Goal: Information Seeking & Learning: Learn about a topic

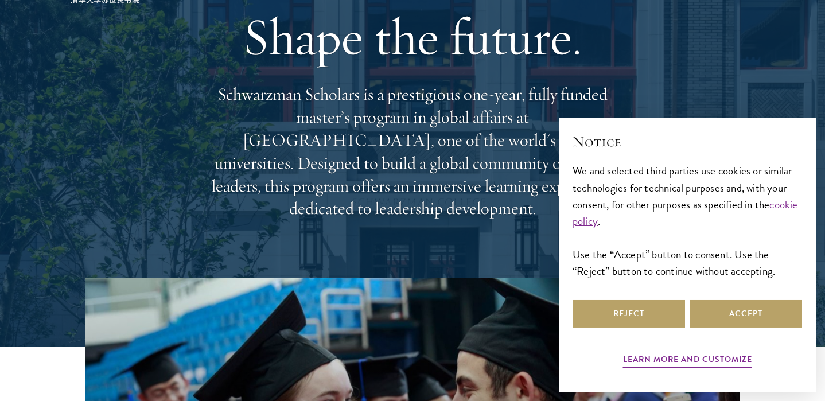
scroll to position [196, 0]
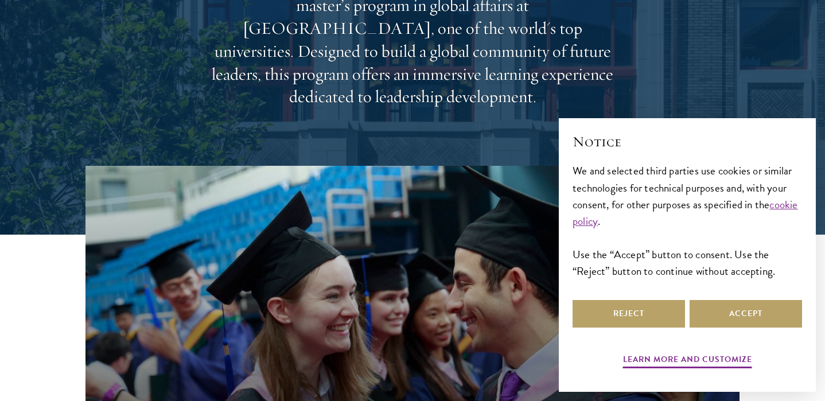
click at [600, 332] on div "Learn more and customize Reject Accept" at bounding box center [687, 335] width 229 height 75
click at [599, 311] on button "Reject" at bounding box center [629, 314] width 112 height 28
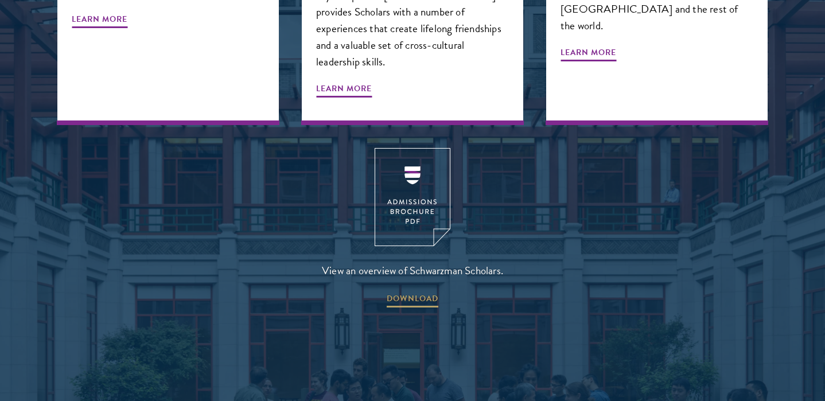
scroll to position [1509, 0]
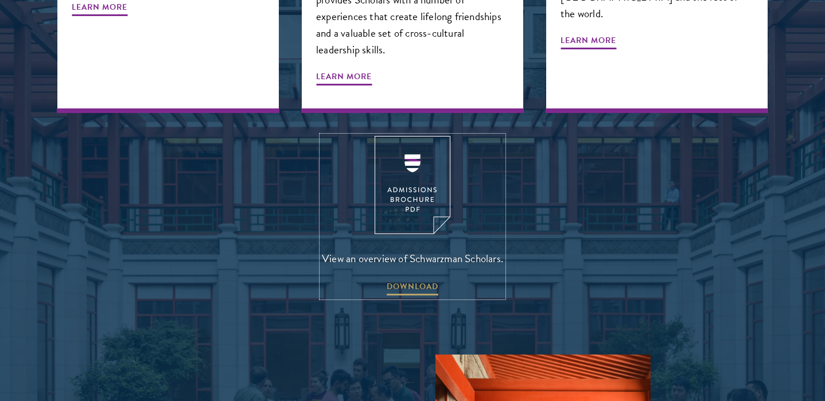
click at [411, 136] on img at bounding box center [413, 185] width 76 height 98
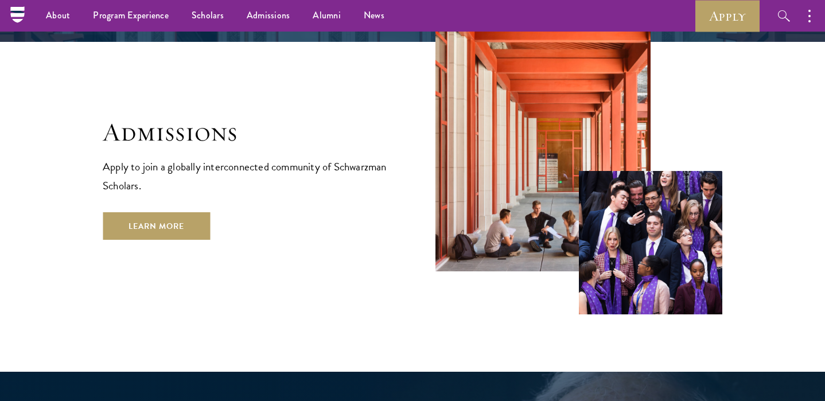
scroll to position [1871, 0]
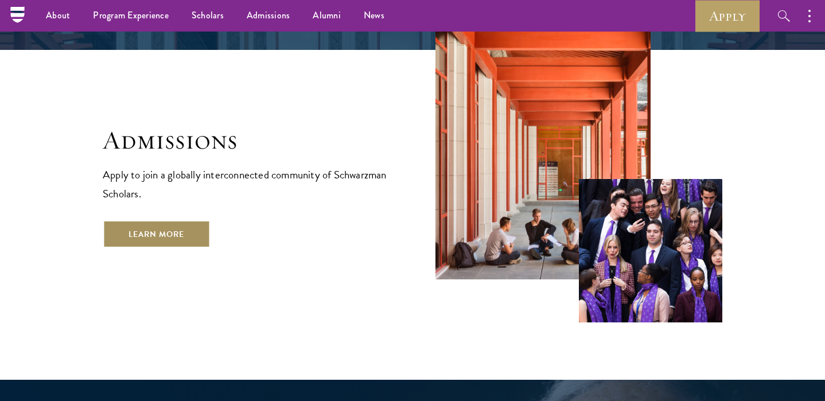
click at [181, 220] on link "Learn More" at bounding box center [156, 234] width 107 height 28
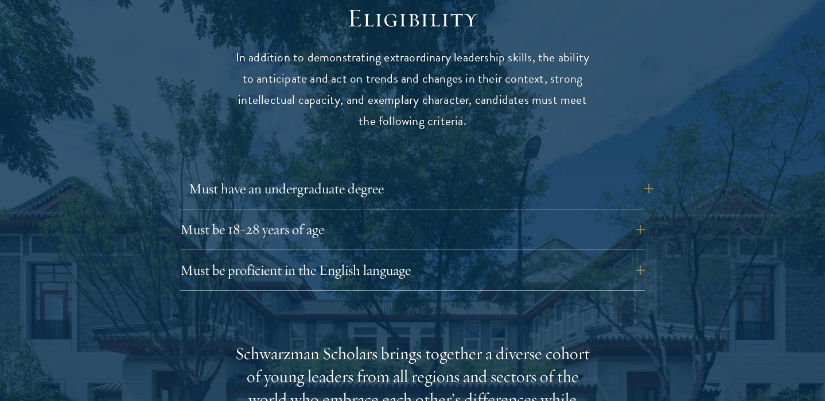
scroll to position [1532, 0]
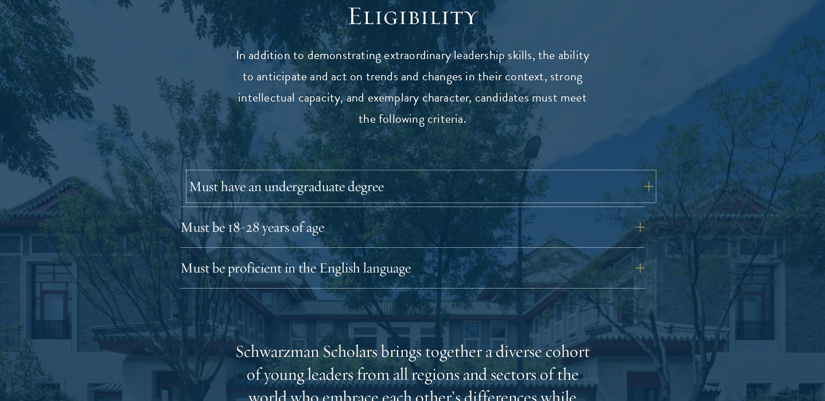
click at [388, 173] on button "Must have an undergraduate degree" at bounding box center [421, 187] width 465 height 28
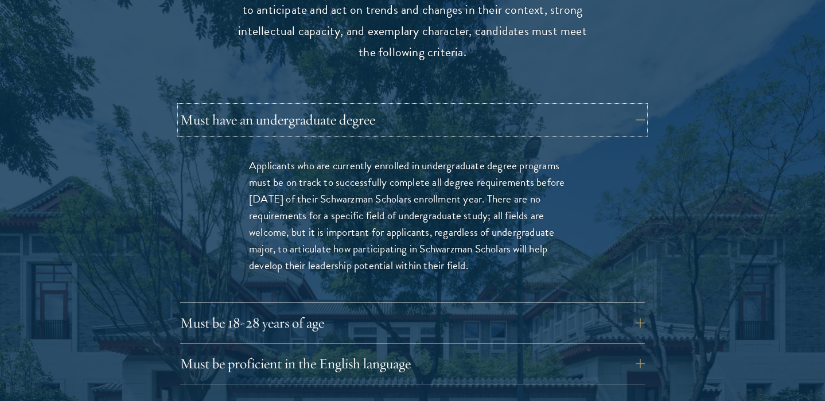
scroll to position [1600, 0]
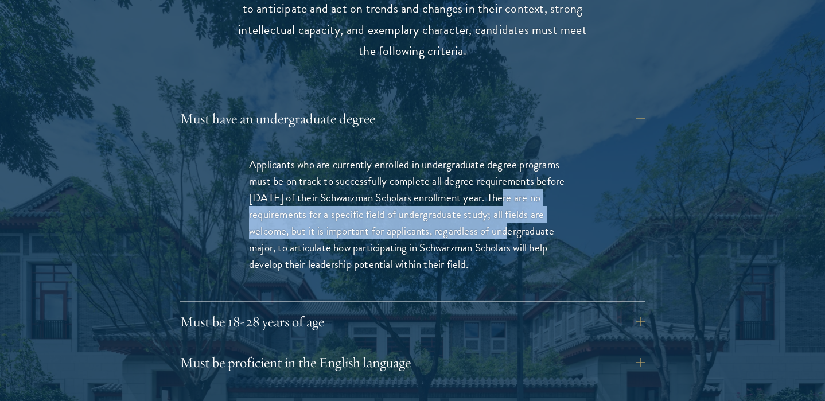
drag, startPoint x: 496, startPoint y: 182, endPoint x: 496, endPoint y: 204, distance: 21.8
click at [498, 205] on p "Applicants who are currently enrolled in undergraduate degree programs must be …" at bounding box center [412, 214] width 327 height 116
click at [496, 204] on p "Applicants who are currently enrolled in undergraduate degree programs must be …" at bounding box center [412, 214] width 327 height 116
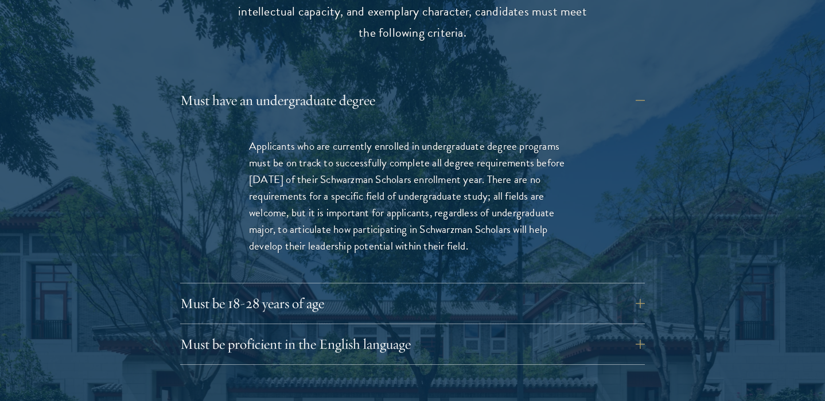
scroll to position [1633, 0]
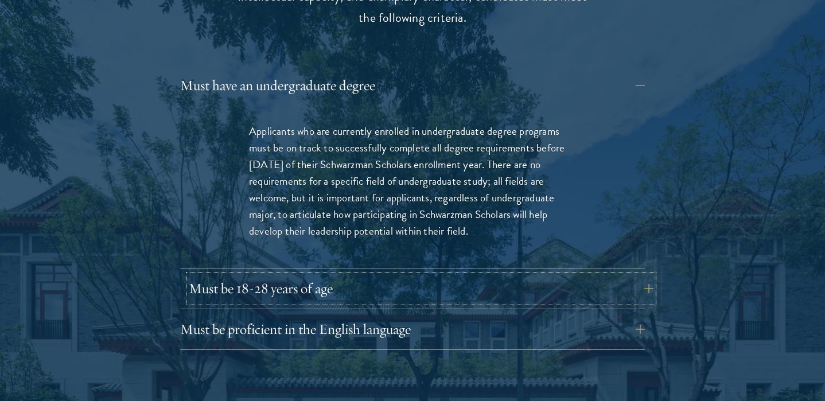
click at [321, 275] on button "Must be 18-28 years of age" at bounding box center [421, 289] width 465 height 28
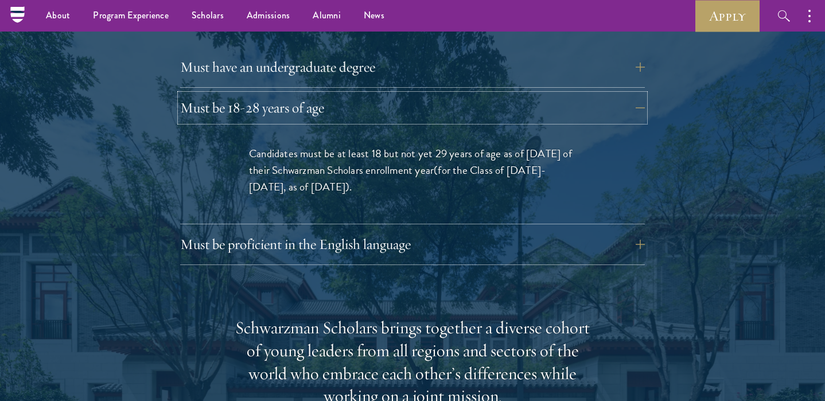
scroll to position [1650, 0]
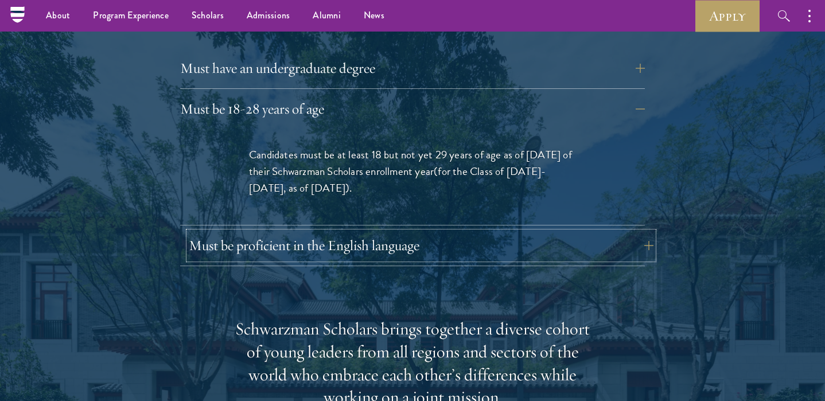
click at [410, 232] on button "Must be proficient in the English language" at bounding box center [421, 246] width 465 height 28
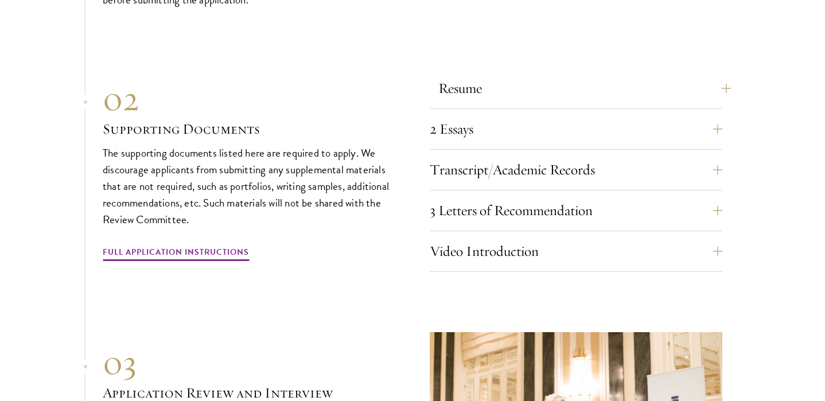
scroll to position [4103, 0]
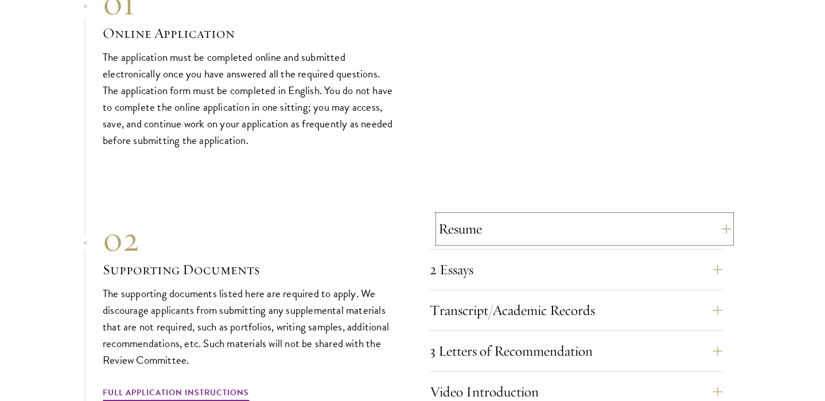
click at [486, 226] on button "Resume" at bounding box center [584, 229] width 293 height 28
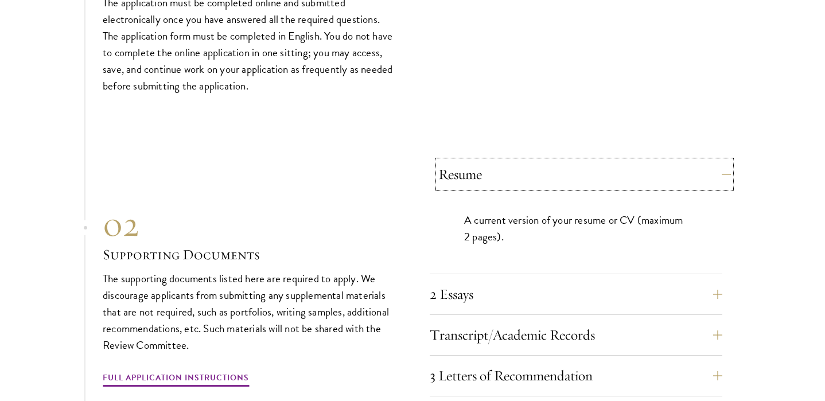
scroll to position [3713, 0]
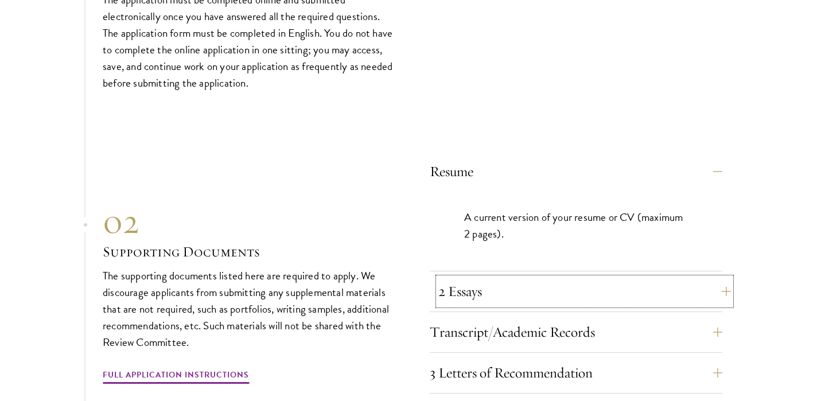
click at [516, 284] on button "2 Essays" at bounding box center [584, 292] width 293 height 28
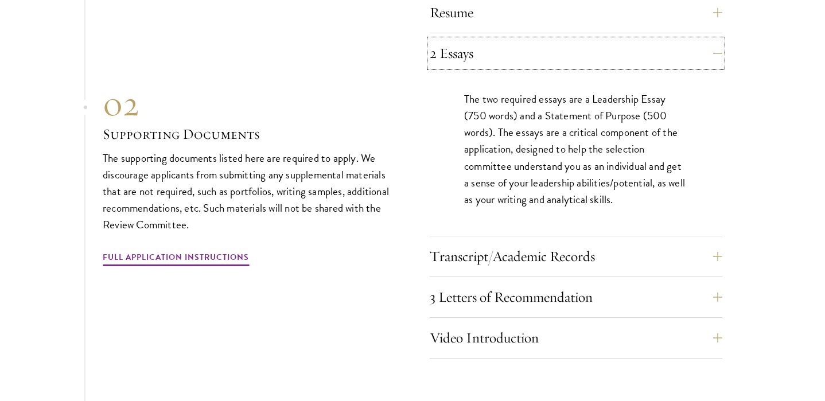
scroll to position [3872, 0]
click at [566, 242] on button "Transcript/Academic Records" at bounding box center [584, 256] width 293 height 28
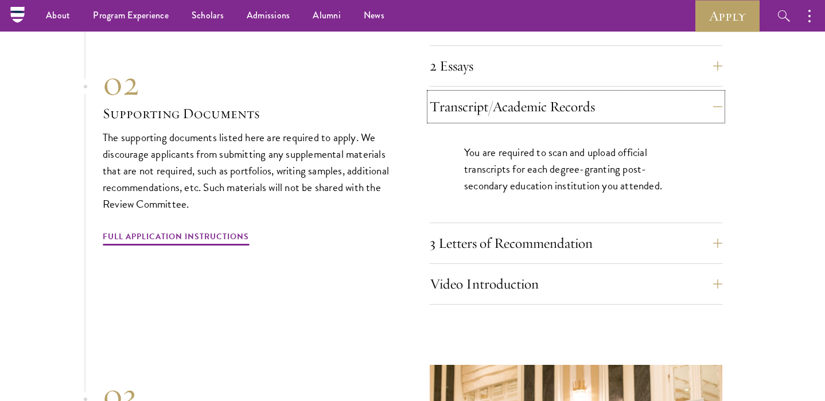
scroll to position [3855, 0]
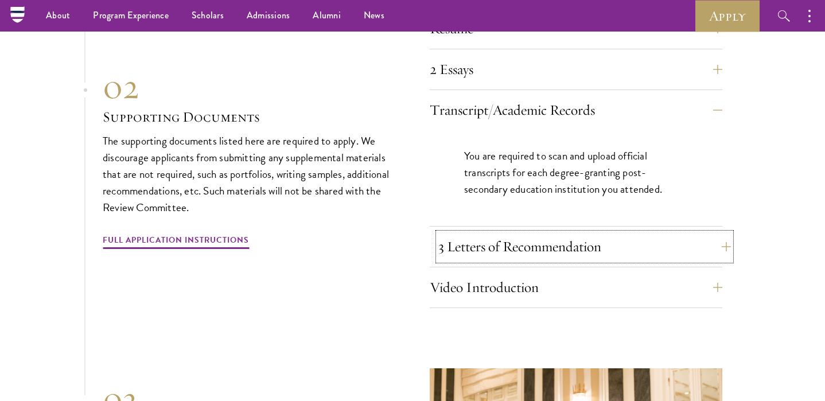
click at [572, 245] on button "3 Letters of Recommendation" at bounding box center [584, 247] width 293 height 28
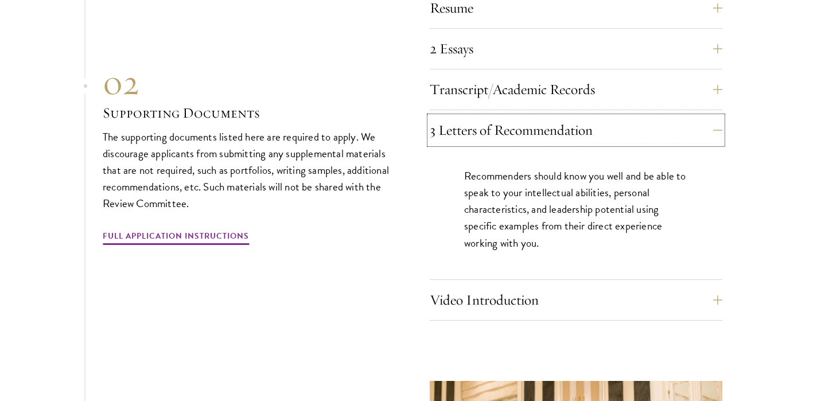
scroll to position [3879, 0]
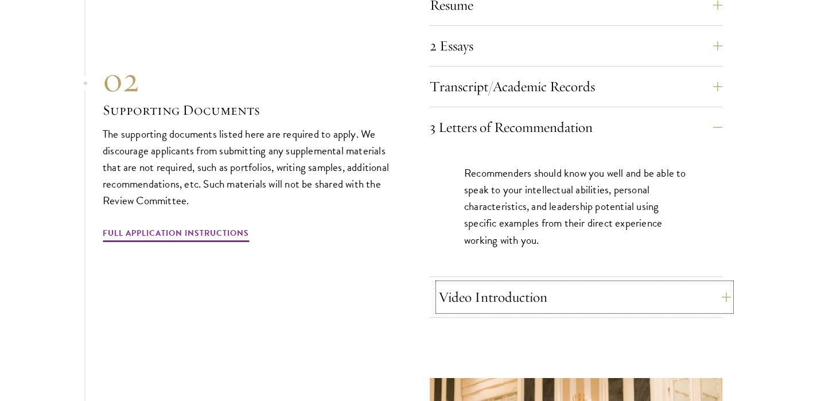
click at [557, 297] on button "Video Introduction" at bounding box center [584, 297] width 293 height 28
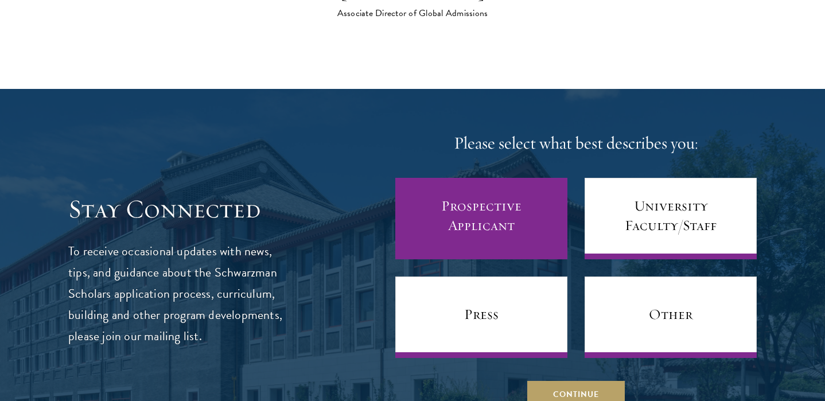
scroll to position [4773, 0]
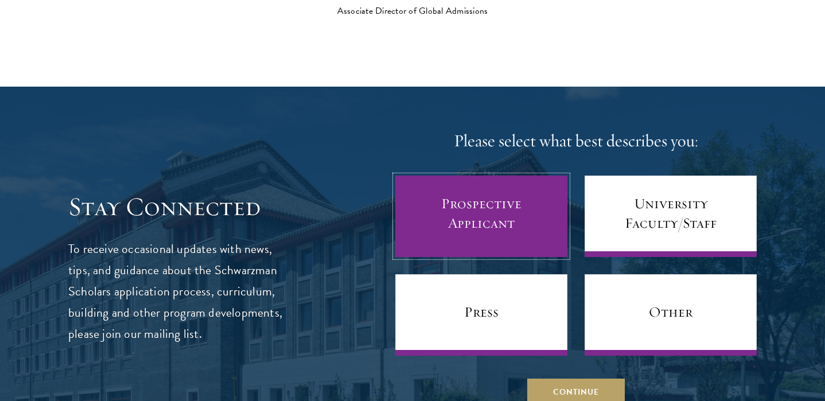
click at [468, 223] on link "Prospective Applicant" at bounding box center [481, 216] width 172 height 81
click at [483, 213] on link "Prospective Applicant" at bounding box center [481, 216] width 172 height 81
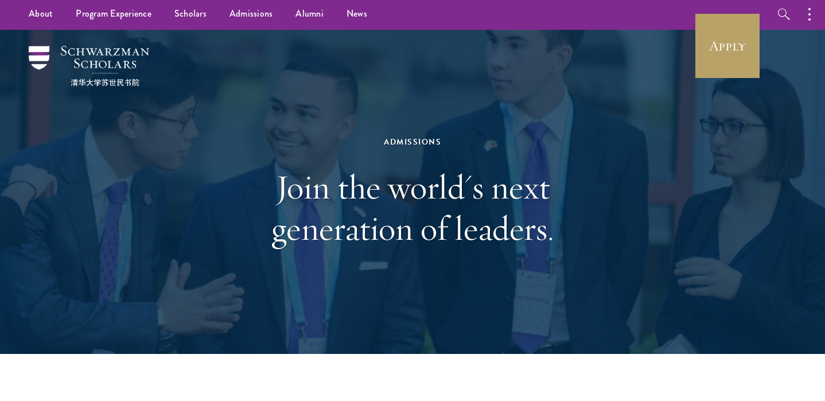
scroll to position [0, 0]
